Goal: Download file/media

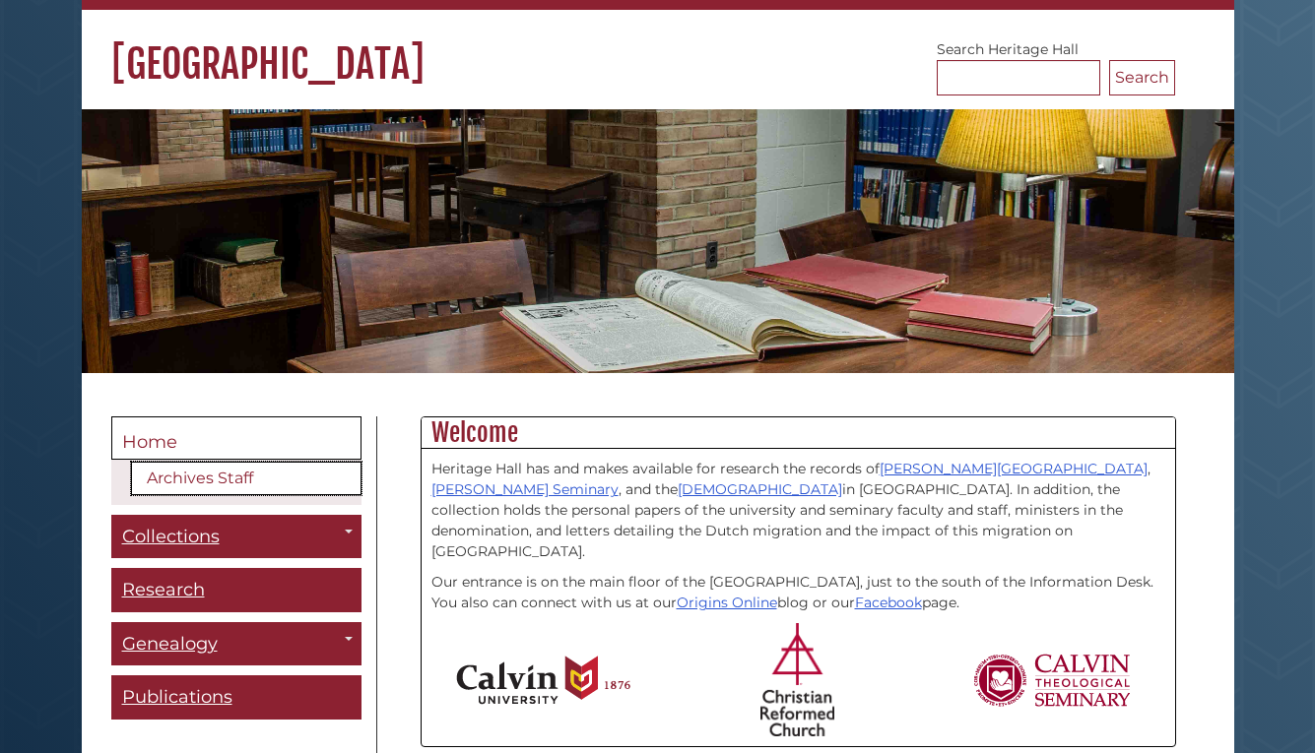
scroll to position [301, 0]
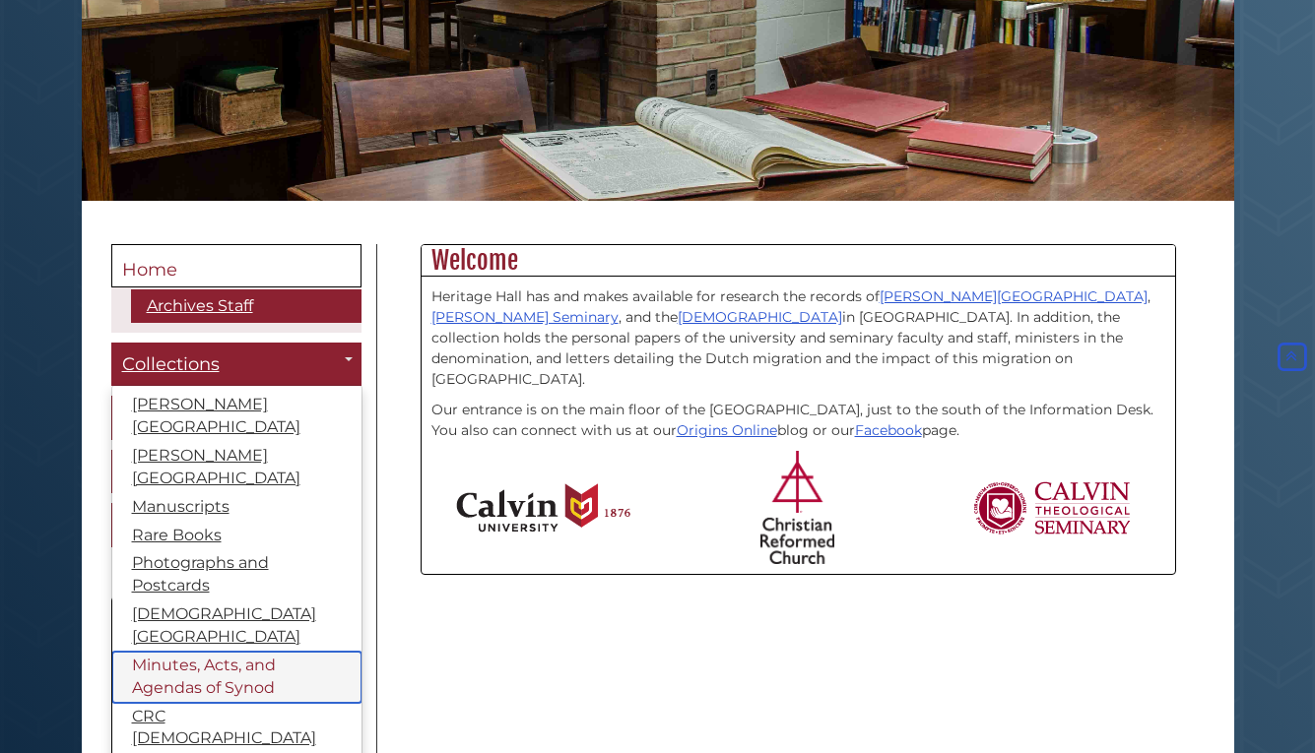
click at [213, 653] on link "Minutes, Acts, and Agendas of Synod" at bounding box center [236, 677] width 249 height 51
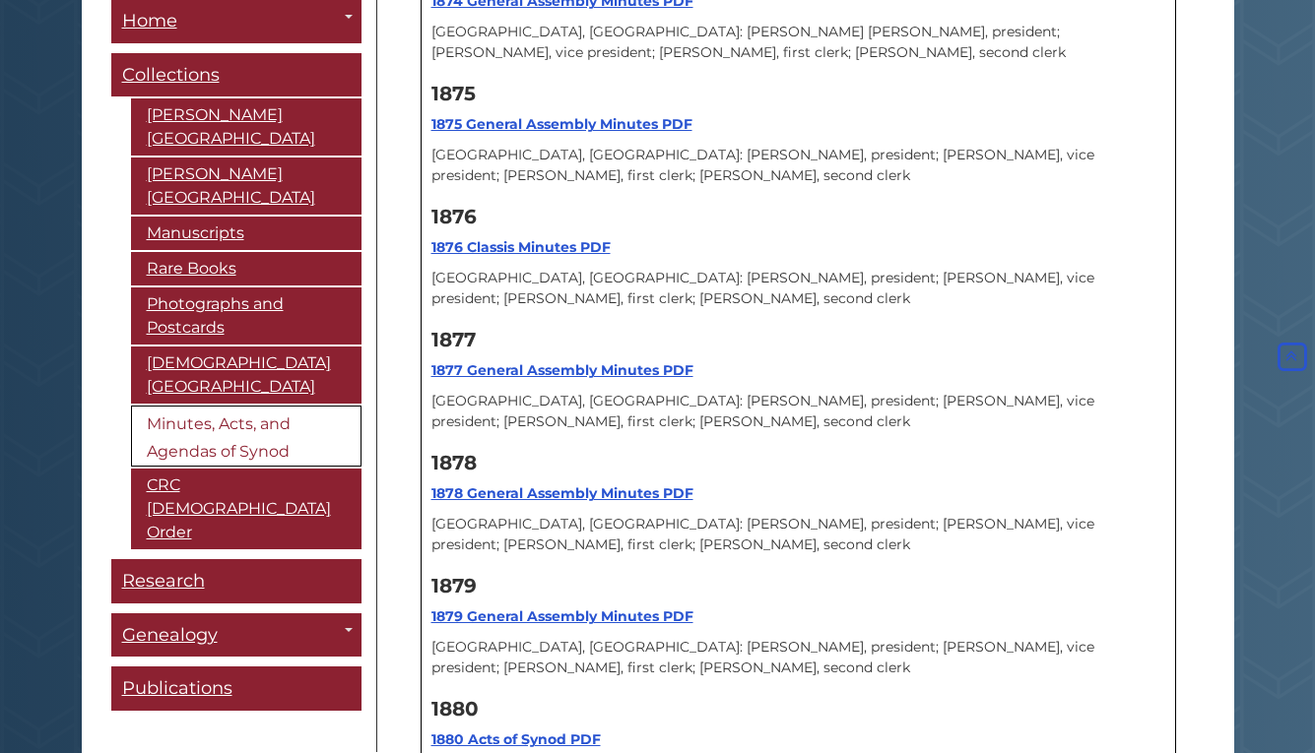
scroll to position [4320, 0]
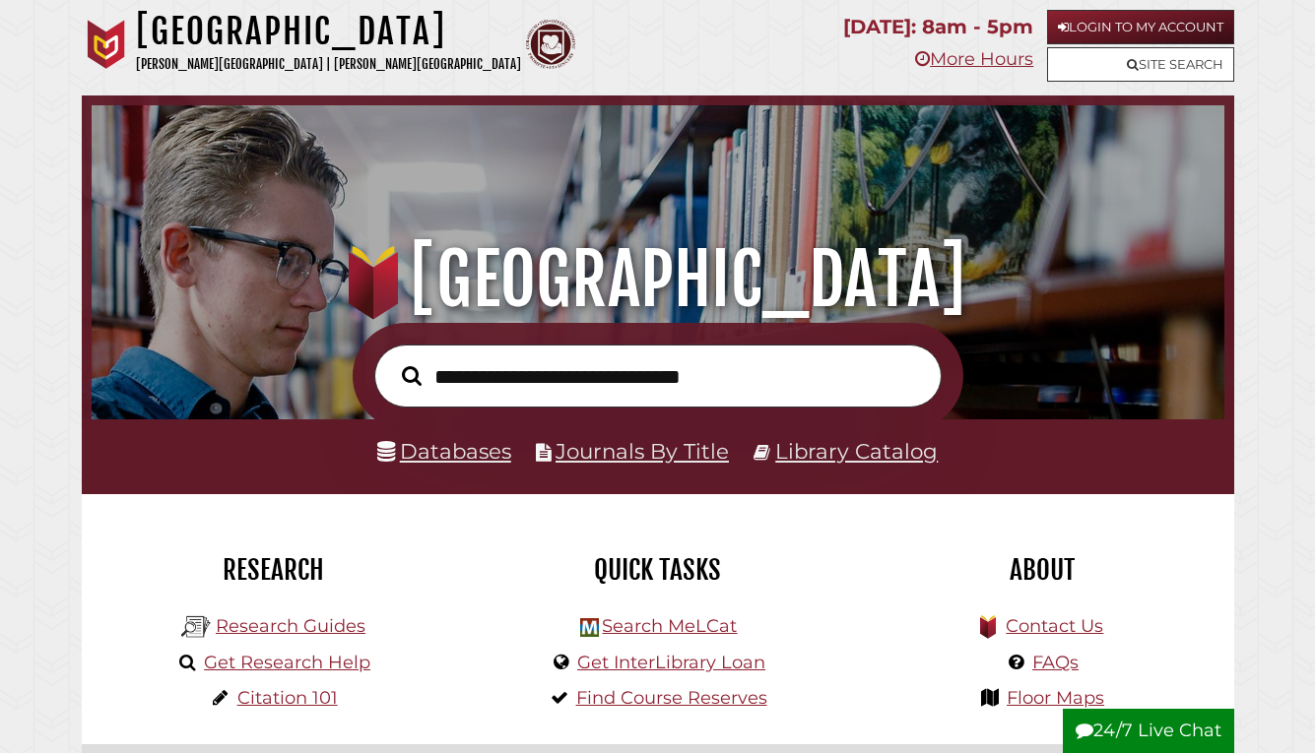
scroll to position [374, 1123]
click at [679, 381] on input "text" at bounding box center [657, 376] width 567 height 63
type input "**********"
click at [392, 360] on button "Search" at bounding box center [411, 375] width 39 height 31
